Goal: Task Accomplishment & Management: Manage account settings

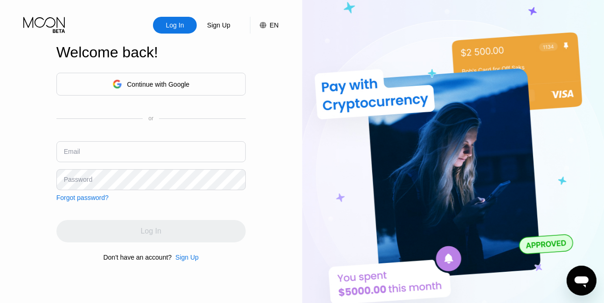
type input "[EMAIL_ADDRESS][DOMAIN_NAME]"
click at [295, 210] on div "Log In Sign Up EN Language Select an item Save Welcome back! Continue with Goog…" at bounding box center [151, 166] width 302 height 333
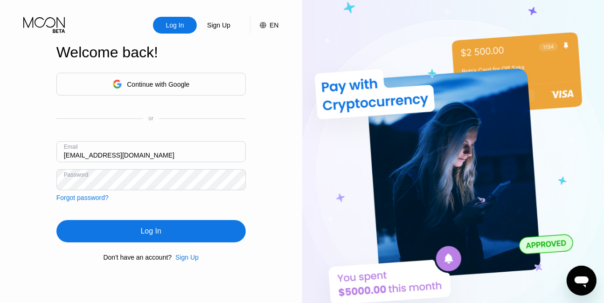
click at [188, 230] on div "Log In" at bounding box center [150, 231] width 189 height 22
